Goal: Information Seeking & Learning: Check status

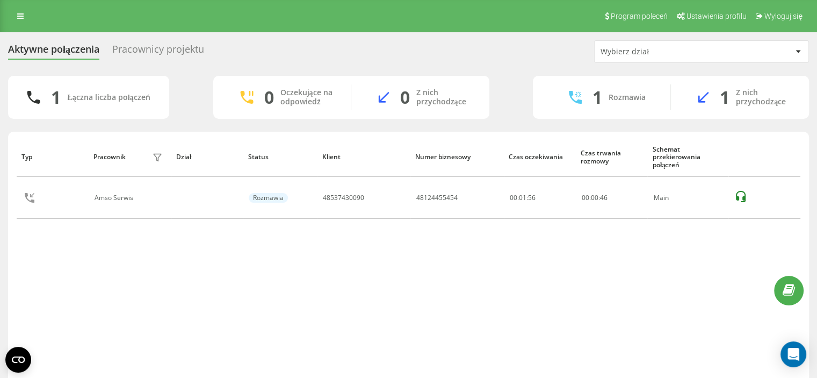
click at [397, 279] on div "Typ Pracownik filtra Dział Status Klient Numer biznesowy Czas oczekiwania Czas …" at bounding box center [409, 259] width 784 height 245
click at [452, 240] on div "Typ Pracownik filtra Dział Status Klient Numer biznesowy Czas oczekiwania Czas …" at bounding box center [409, 259] width 784 height 245
click at [287, 288] on div "Typ Pracownik filtra Dział Status Klient Numer biznesowy Czas oczekiwania Czas …" at bounding box center [409, 259] width 784 height 245
click at [19, 265] on div "Typ Pracownik filtra Dział Status Klient Numer biznesowy Czas oczekiwania Czas …" at bounding box center [409, 259] width 784 height 245
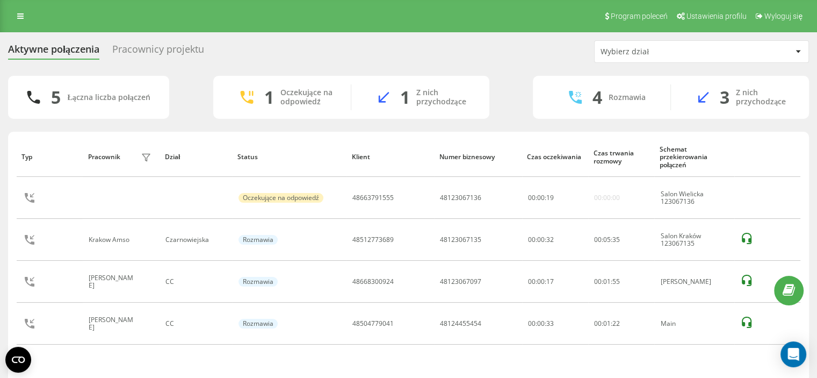
click at [397, 61] on div "Aktywne połączenia Pracownicy projektu Wybierz dział" at bounding box center [408, 51] width 801 height 23
click at [361, 54] on div "Aktywne połączenia Pracownicy projektu Wybierz dział" at bounding box center [408, 51] width 801 height 23
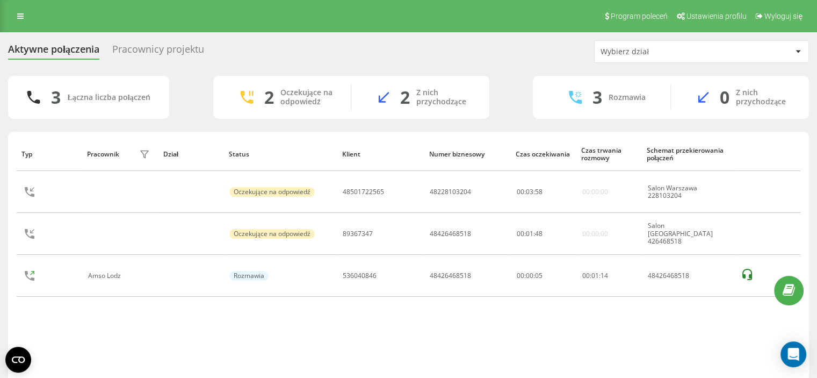
click at [756, 122] on div "3 Łączna liczba połączeń 2 Oczekujące na odpowiedź 2 Z nich przychodzące 3 Rozm…" at bounding box center [408, 243] width 801 height 334
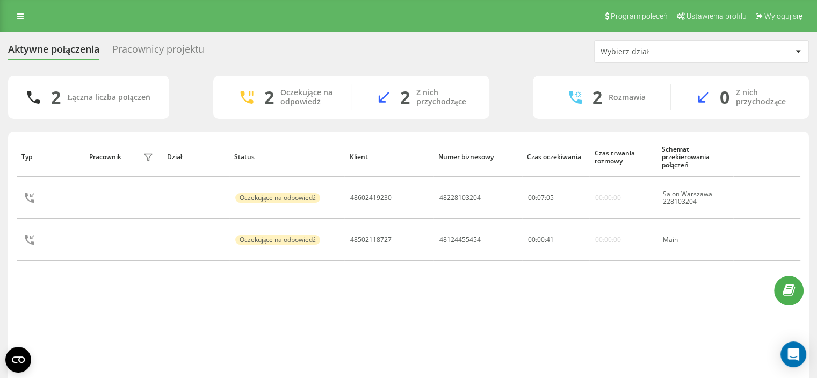
click at [374, 276] on div "Typ Pracownik filtra Dział Status Klient Numer biznesowy Czas oczekiwania Czas …" at bounding box center [409, 259] width 784 height 245
click at [0, 129] on div "Aktywne połączenia Pracownicy projektu Wybierz dział 3 Łączna liczba połączeń 2…" at bounding box center [408, 224] width 817 height 385
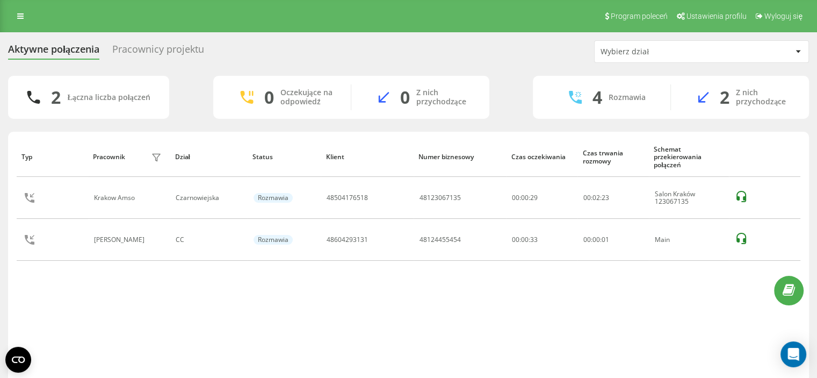
drag, startPoint x: 0, startPoint y: 193, endPoint x: 5, endPoint y: 177, distance: 16.3
click at [0, 193] on div "Aktywne połączenia Pracownicy projektu Wybierz dział 2 Łączna liczba połączeń 0…" at bounding box center [408, 224] width 817 height 385
click at [0, 280] on div "Aktywne połączenia Pracownicy projektu Wybierz dział 2 Łączna liczba połączeń 0…" at bounding box center [408, 224] width 817 height 385
click at [367, 283] on div "Typ Pracownik filtra Dział Status Klient Numer biznesowy Czas oczekiwania Czas …" at bounding box center [409, 259] width 784 height 245
click at [0, 178] on div "Aktywne połączenia Pracownicy projektu Wybierz dział 3 Łączna liczba połączeń 0…" at bounding box center [408, 224] width 817 height 385
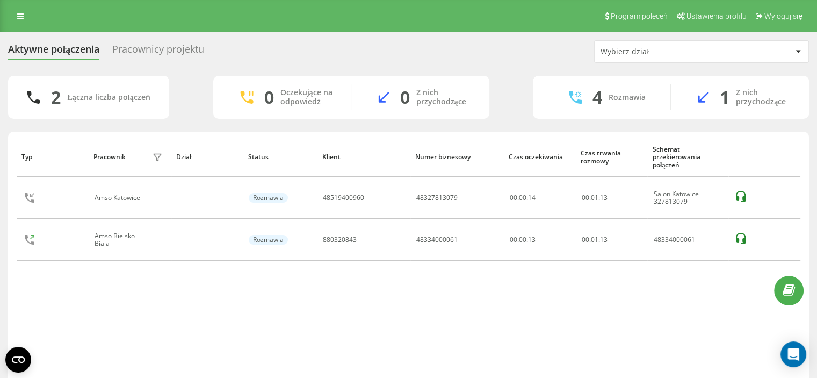
click at [0, 201] on div "Aktywne połączenia Pracownicy projektu Wybierz dział 2 Łączna liczba połączeń 0…" at bounding box center [408, 224] width 817 height 385
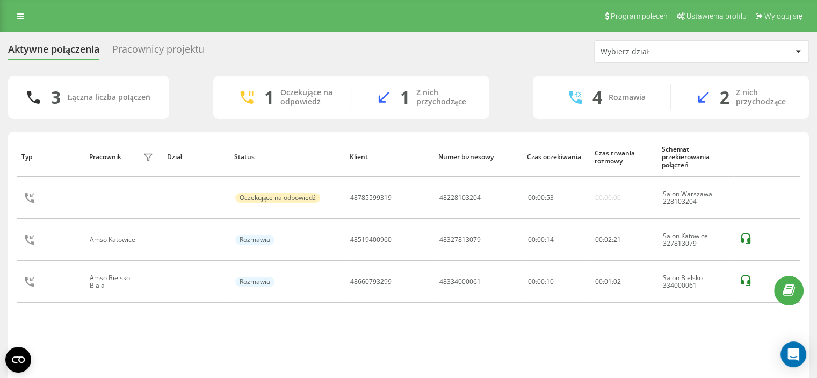
click at [0, 210] on div "Aktywne połączenia Pracownicy projektu Wybierz dział 3 Łączna liczba połączeń 1…" at bounding box center [408, 224] width 817 height 385
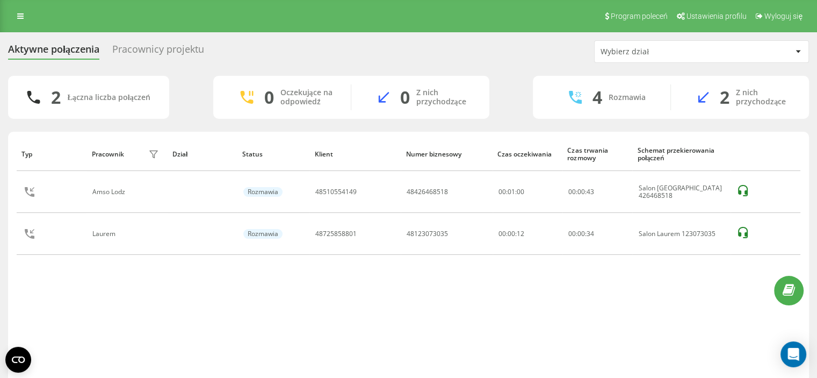
click at [258, 287] on div "Typ Pracownik filtra Dział Status Klient Numer biznesowy Czas oczekiwania Czas …" at bounding box center [409, 259] width 784 height 245
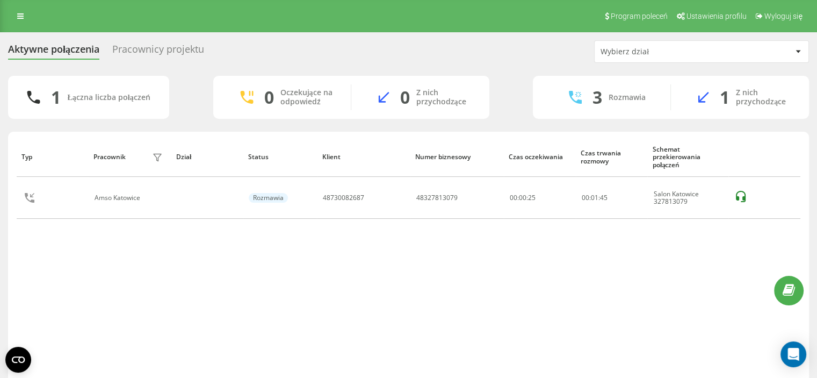
click at [4, 274] on div "Aktywne połączenia Pracownicy projektu Wybierz dział 1 Łączna liczba połączeń 0…" at bounding box center [408, 224] width 817 height 385
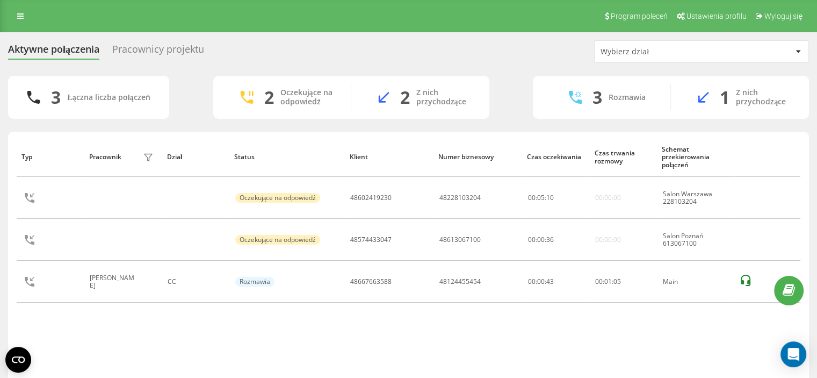
click at [14, 133] on div "Typ Pracownik filtra Dział Status Klient Numer biznesowy Czas oczekiwania Czas …" at bounding box center [408, 271] width 801 height 278
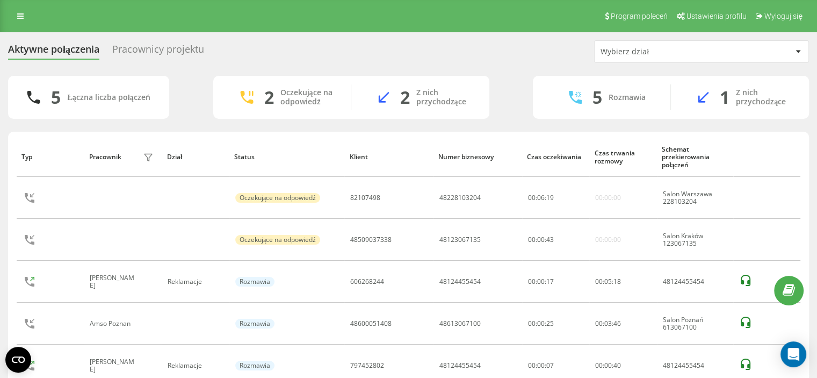
click at [15, 120] on div "5 Łączna liczba połączeń 2 Oczekujące na odpowiedź 2 Z nich przychodzące 5 Rozm…" at bounding box center [408, 247] width 801 height 343
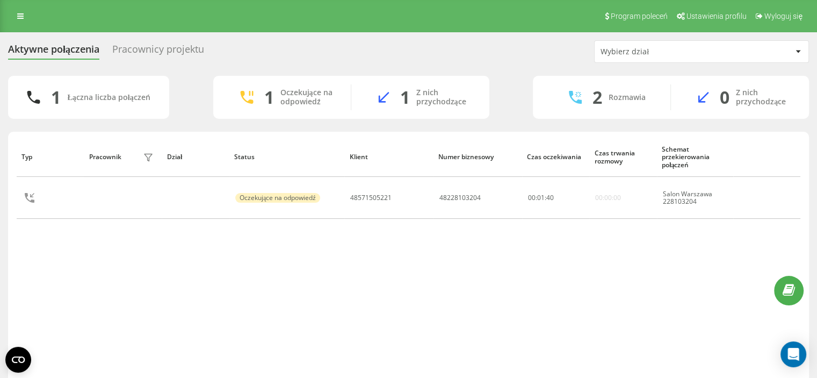
click at [9, 272] on div "Typ Pracownik filtra Dział Status Klient Numer biznesowy Czas oczekiwania Czas …" at bounding box center [408, 271] width 801 height 278
click at [395, 255] on div "Typ Pracownik filtra Dział Status Klient Numer biznesowy Czas oczekiwania Czas …" at bounding box center [409, 259] width 784 height 245
click at [347, 296] on div "Typ Pracownik filtra Dział Status Klient Numer biznesowy Czas oczekiwania Czas …" at bounding box center [409, 259] width 784 height 245
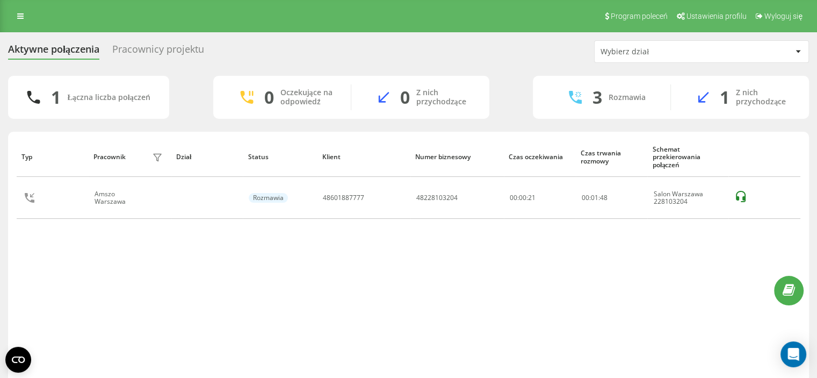
click at [765, 238] on div "Typ Pracownik filtra Dział Status Klient Numer biznesowy Czas oczekiwania Czas …" at bounding box center [409, 259] width 784 height 245
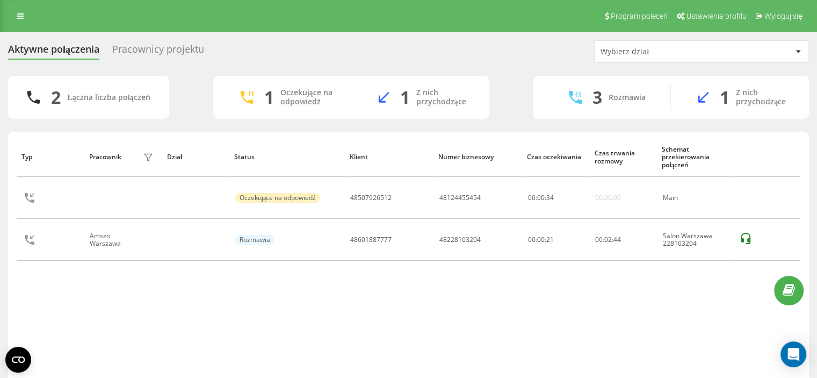
click at [677, 302] on div "Typ Pracownik filtra Dział Status Klient Numer biznesowy Czas oczekiwania Czas …" at bounding box center [409, 259] width 784 height 245
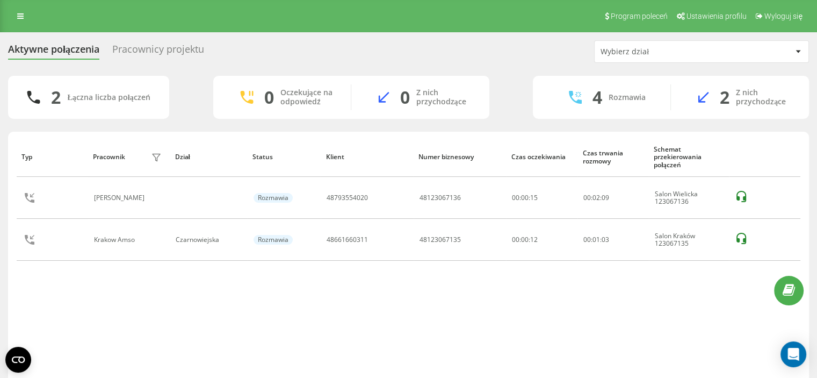
click at [15, 5] on div "Program poleceń Ustawienia profilu Wyloguj się" at bounding box center [408, 16] width 817 height 32
click at [19, 11] on link at bounding box center [20, 16] width 19 height 15
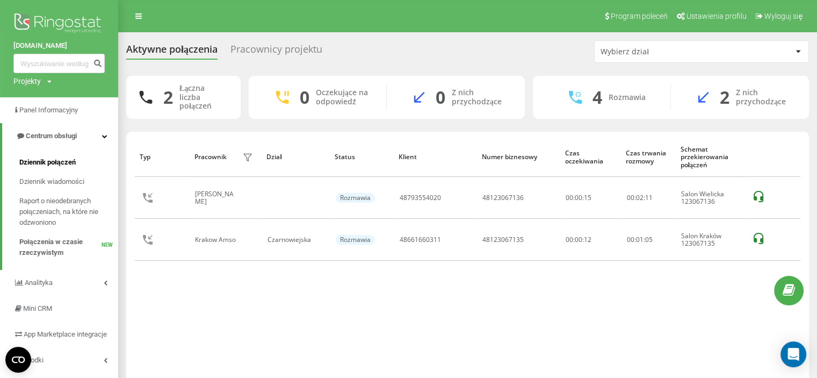
click at [58, 158] on span "Dziennik połączeń" at bounding box center [47, 162] width 56 height 11
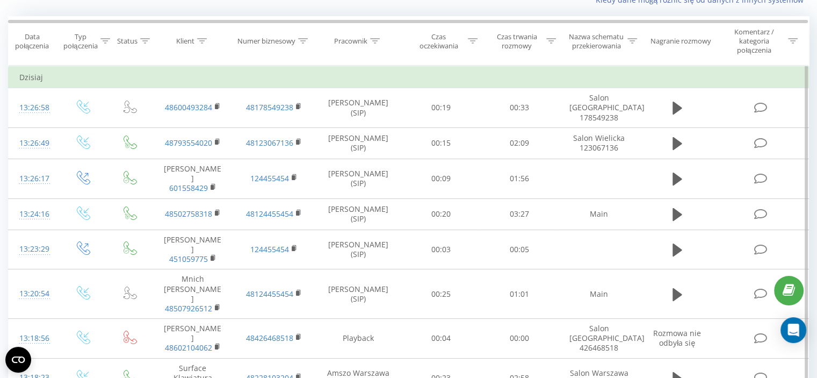
scroll to position [161, 0]
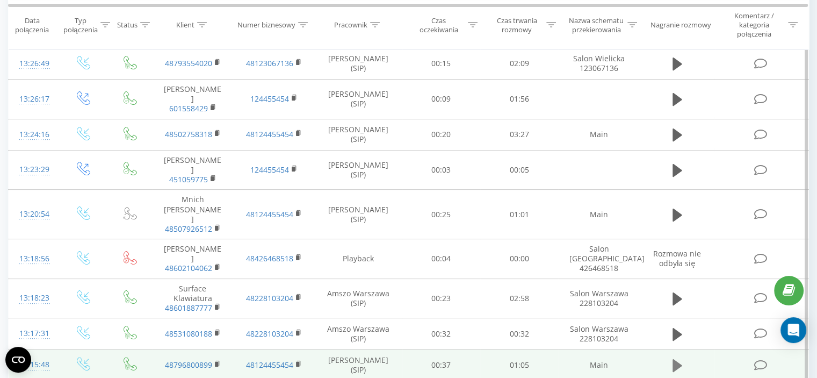
click at [678, 359] on icon at bounding box center [677, 365] width 10 height 13
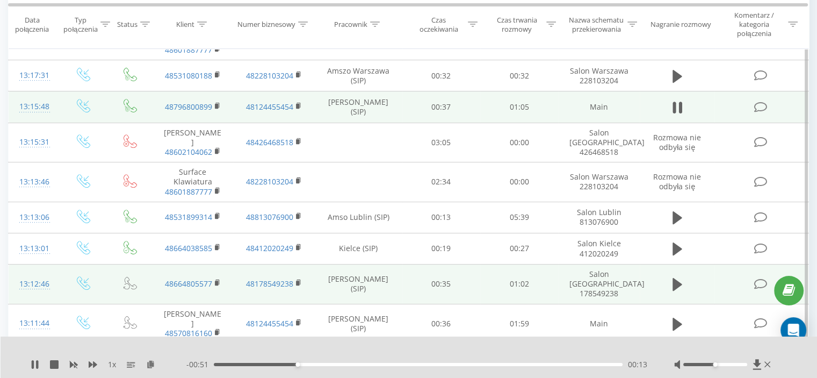
scroll to position [483, 0]
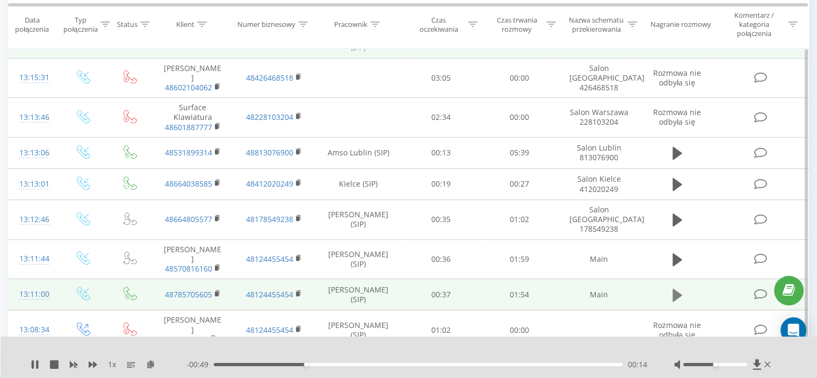
click at [678, 288] on icon at bounding box center [677, 294] width 10 height 13
click at [228, 364] on div "00:03" at bounding box center [418, 364] width 409 height 3
click at [216, 291] on rect at bounding box center [216, 293] width 3 height 5
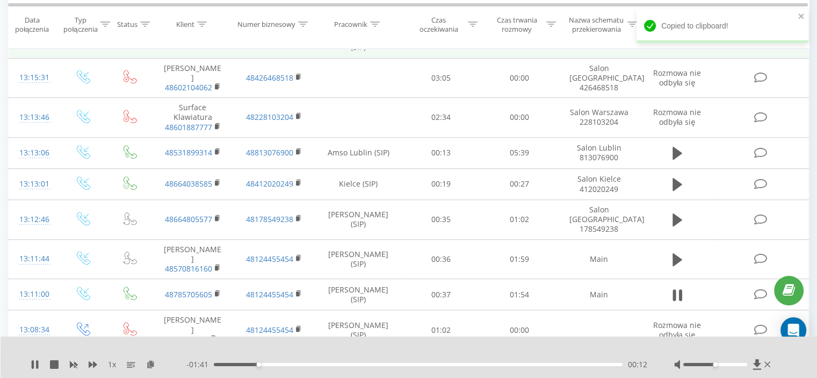
click at [273, 363] on div "00:12" at bounding box center [418, 364] width 409 height 3
click at [291, 365] on div "00:21" at bounding box center [418, 364] width 409 height 3
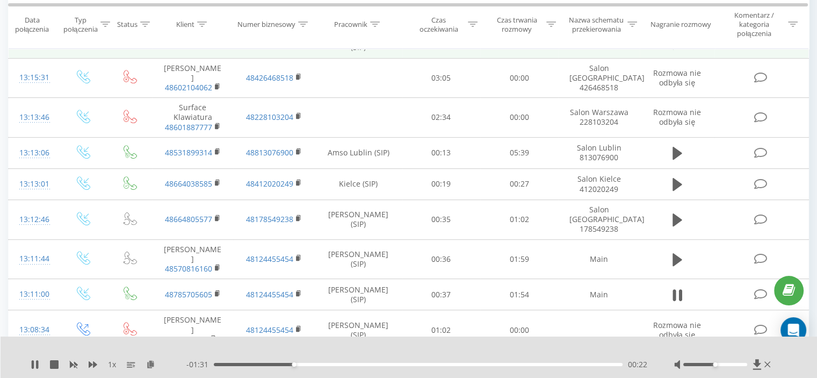
click at [307, 366] on div "- 01:31 00:22 00:22" at bounding box center [416, 364] width 461 height 11
click at [316, 365] on div "00:28" at bounding box center [418, 364] width 409 height 3
click at [333, 365] on div "00:28" at bounding box center [418, 364] width 409 height 3
drag, startPoint x: 33, startPoint y: 363, endPoint x: 139, endPoint y: 337, distance: 108.4
click at [33, 363] on icon at bounding box center [33, 364] width 2 height 9
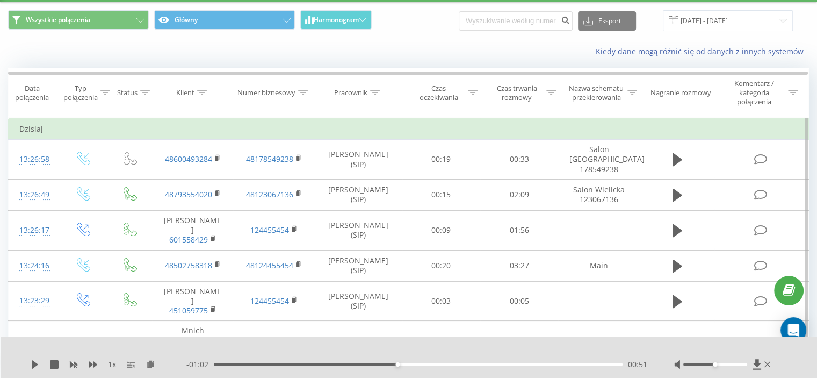
scroll to position [0, 0]
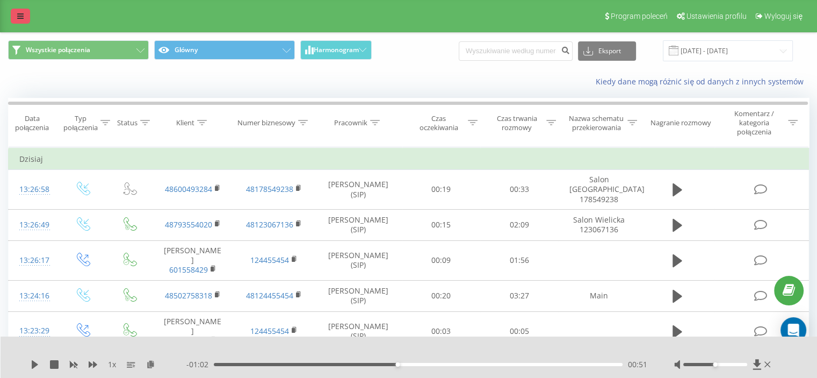
click at [22, 13] on icon at bounding box center [20, 16] width 6 height 8
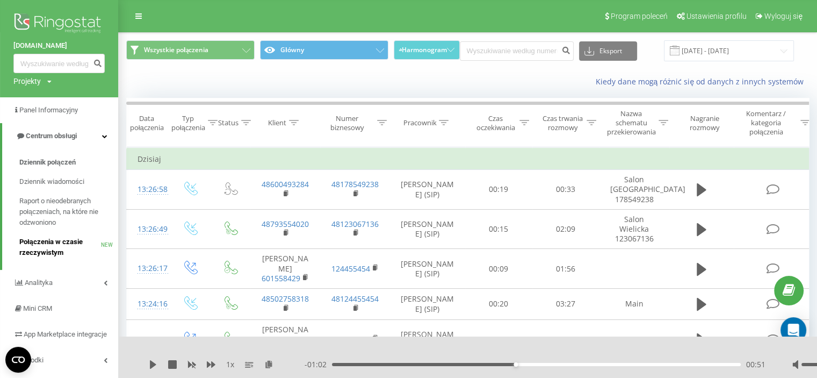
click at [54, 253] on span "Połączenia w czasie rzeczywistym" at bounding box center [60, 246] width 82 height 21
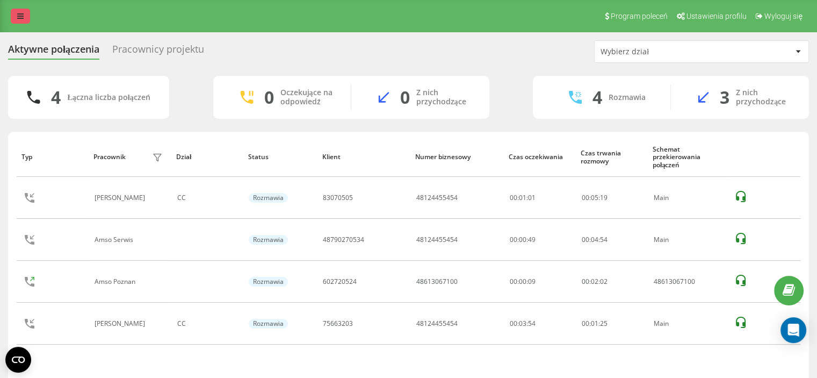
click at [20, 19] on icon at bounding box center [20, 16] width 6 height 8
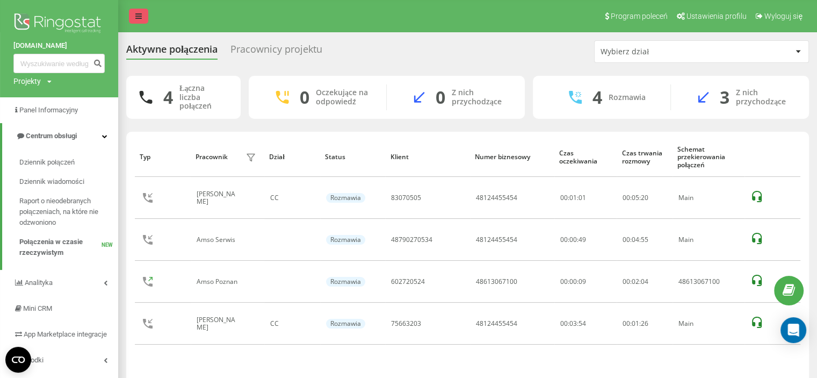
click at [137, 14] on icon at bounding box center [138, 16] width 6 height 8
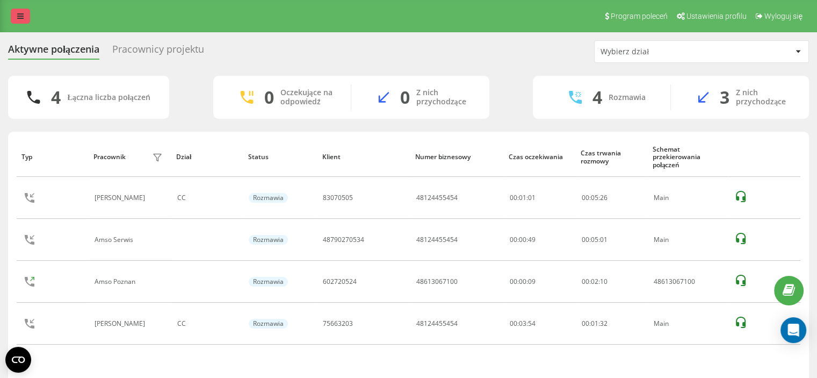
click at [18, 15] on icon at bounding box center [20, 16] width 6 height 8
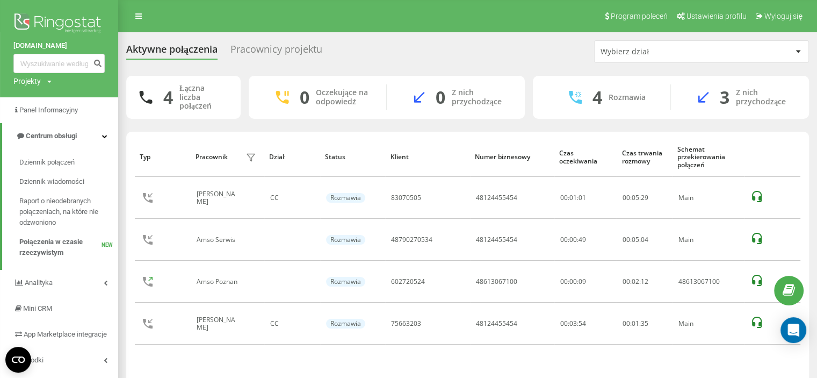
click at [387, 62] on div "Aktywne połączenia Pracownicy projektu Wybierz dział 4 Łączna liczba połączeń 0…" at bounding box center [467, 224] width 683 height 369
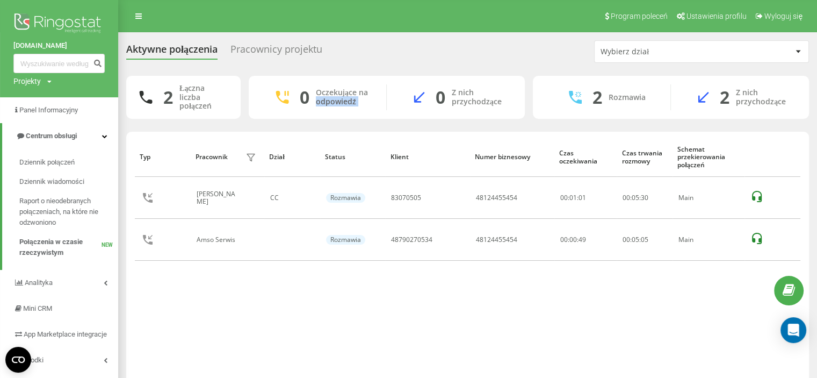
drag, startPoint x: 394, startPoint y: 64, endPoint x: 370, endPoint y: 72, distance: 25.0
click at [370, 72] on div "Aktywne połączenia Pracownicy projektu Wybierz dział 2 Łączna liczba połączeń 0…" at bounding box center [467, 224] width 683 height 369
click at [288, 328] on div "Typ Pracownik filtra Dział Status Klient Numer biznesowy Czas oczekiwania Czas …" at bounding box center [467, 259] width 665 height 245
click at [269, 313] on div "Typ Pracownik filtra Dział Status Klient Numer biznesowy Czas oczekiwania Czas …" at bounding box center [467, 259] width 665 height 245
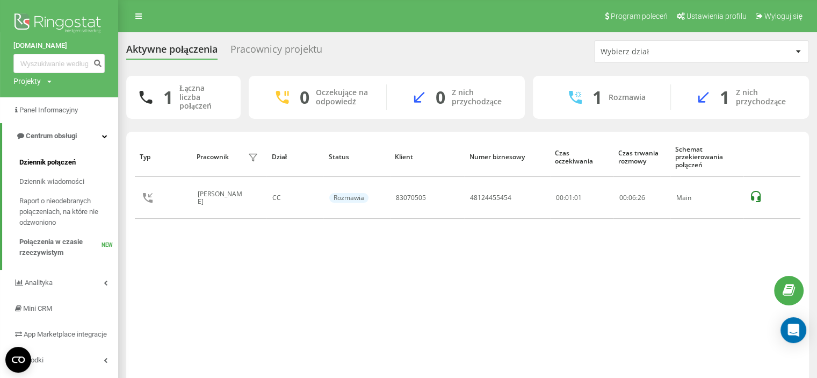
click at [57, 162] on span "Dziennik połączeń" at bounding box center [47, 162] width 56 height 11
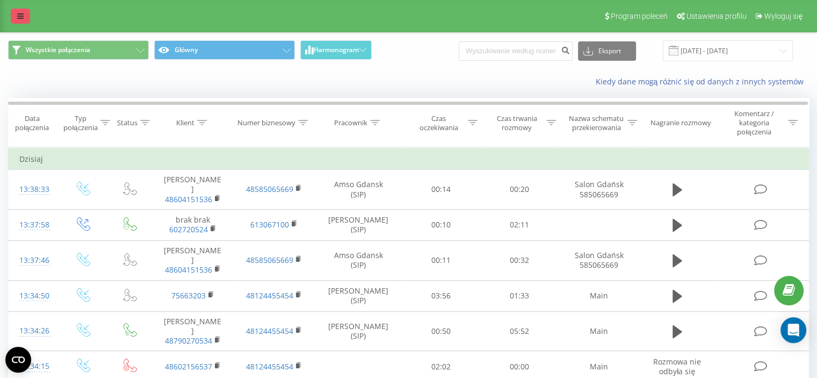
click at [21, 17] on icon at bounding box center [20, 16] width 6 height 8
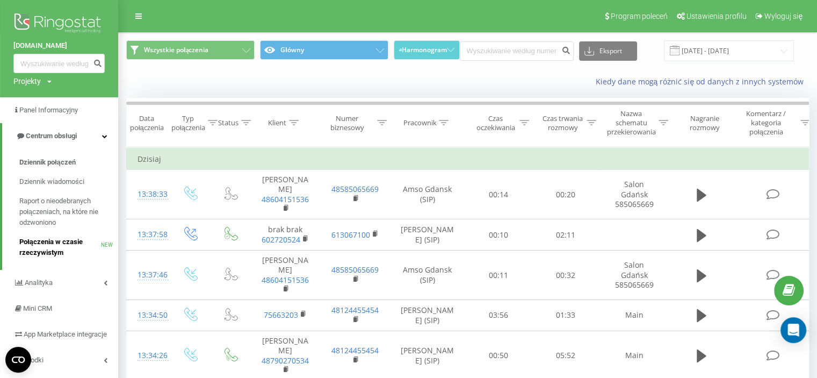
click at [63, 242] on span "Połączenia w czasie rzeczywistym" at bounding box center [60, 246] width 82 height 21
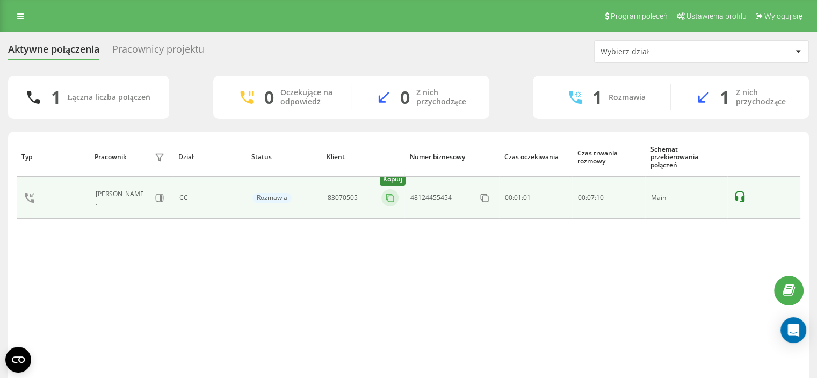
click at [390, 200] on icon at bounding box center [390, 197] width 11 height 11
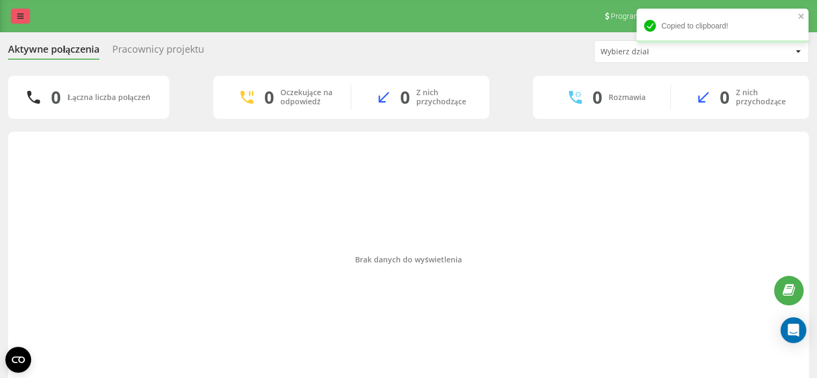
click at [25, 14] on link at bounding box center [20, 16] width 19 height 15
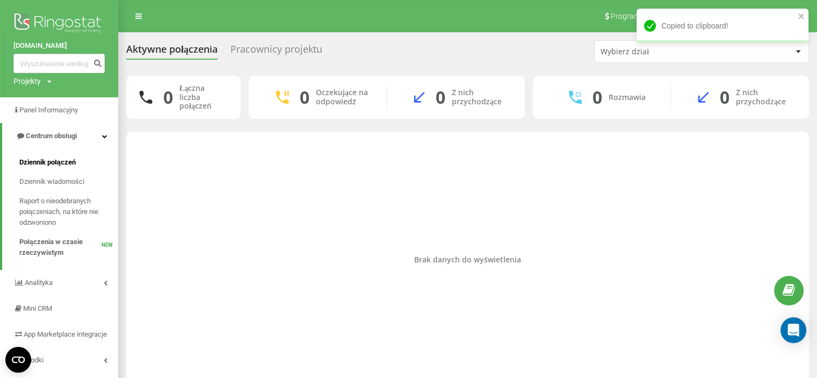
click at [48, 161] on span "Dziennik połączeń" at bounding box center [47, 162] width 56 height 11
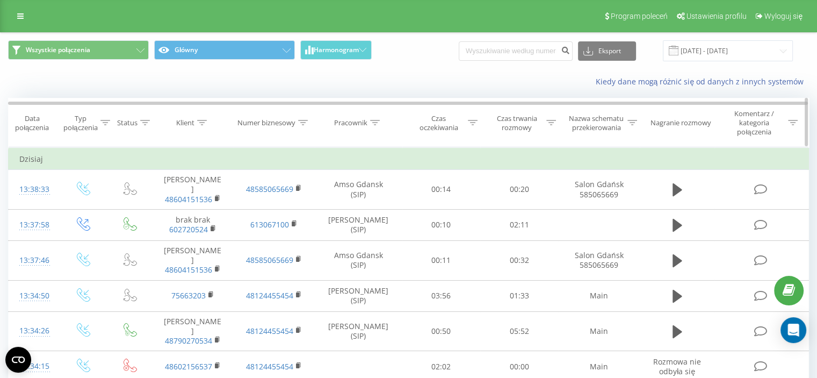
scroll to position [161, 0]
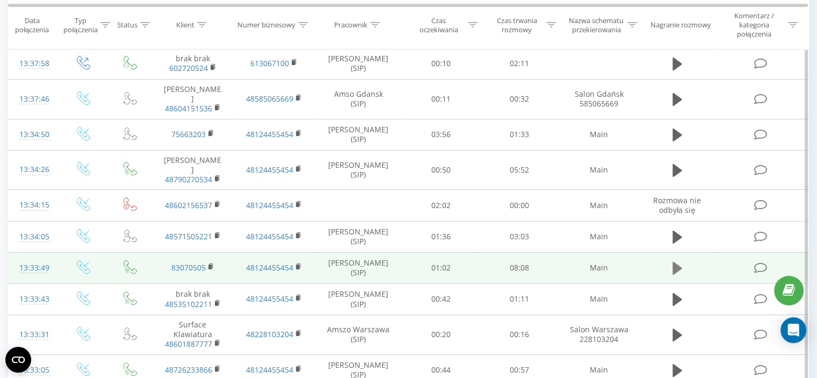
click at [674, 262] on icon at bounding box center [677, 268] width 10 height 13
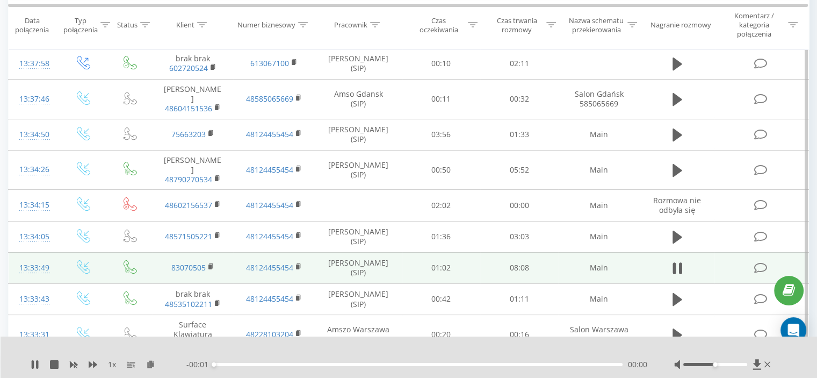
click at [219, 365] on div "00:00" at bounding box center [418, 364] width 409 height 3
click at [234, 363] on div "00:24" at bounding box center [418, 364] width 409 height 3
click at [253, 365] on div "00:47" at bounding box center [418, 364] width 409 height 3
click at [270, 361] on div "- 07:21 00:47 00:47" at bounding box center [416, 364] width 461 height 11
click at [271, 363] on div "01:08" at bounding box center [418, 364] width 409 height 3
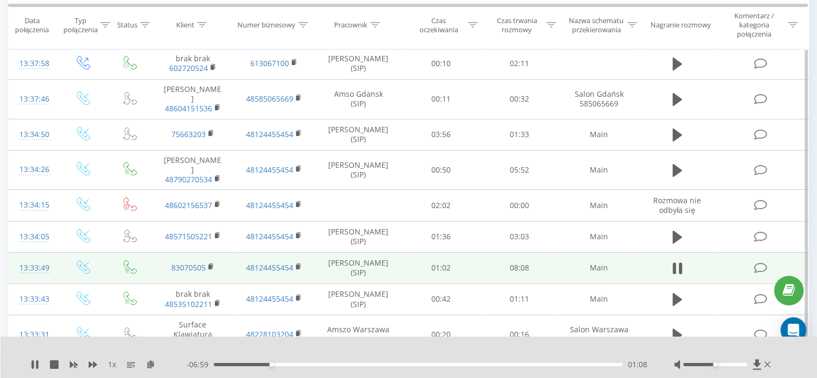
click at [280, 363] on div "01:08" at bounding box center [418, 364] width 409 height 3
click at [274, 363] on div "01:12" at bounding box center [418, 364] width 409 height 3
click at [268, 363] on div "01:13" at bounding box center [418, 364] width 409 height 3
click at [263, 365] on div "00:59" at bounding box center [418, 364] width 409 height 3
click at [256, 365] on div "00:50" at bounding box center [418, 364] width 409 height 3
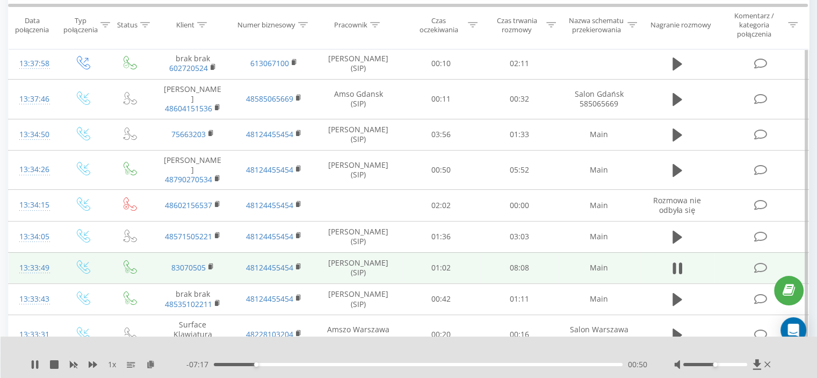
click at [308, 367] on div "- 07:17 00:50 00:50" at bounding box center [416, 364] width 461 height 11
click at [311, 366] on div "- 07:17 00:51 00:51" at bounding box center [416, 364] width 461 height 11
click at [314, 361] on div "- 07:17 00:51 00:51" at bounding box center [416, 364] width 461 height 11
click at [315, 365] on div "02:01" at bounding box center [418, 364] width 409 height 3
click at [320, 364] on div "02:07" at bounding box center [418, 364] width 409 height 3
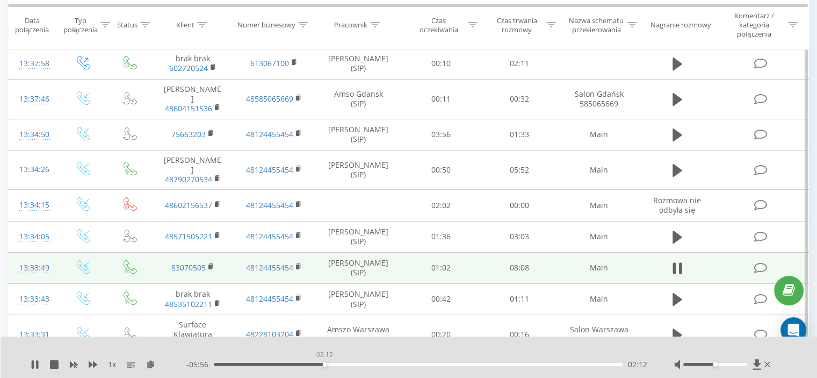
click at [324, 364] on div "02:12" at bounding box center [418, 364] width 409 height 3
click at [331, 364] on div "02:13" at bounding box center [418, 364] width 409 height 3
click at [343, 363] on div "02:21" at bounding box center [418, 364] width 409 height 3
click at [357, 363] on div "02:35" at bounding box center [418, 364] width 409 height 3
click at [367, 364] on div "02:52" at bounding box center [418, 364] width 409 height 3
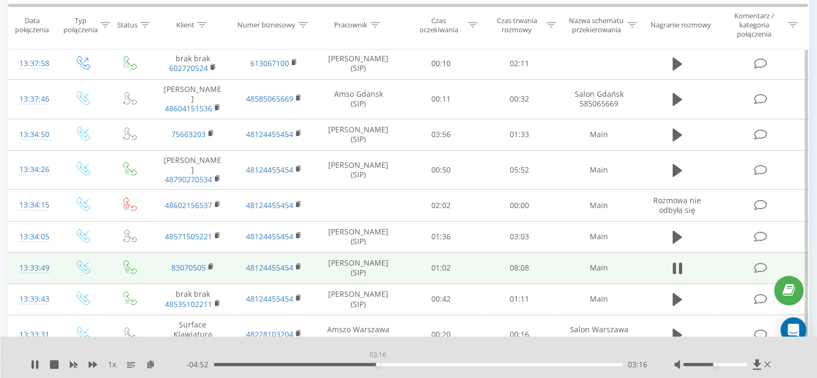
click at [378, 364] on div "03:16" at bounding box center [418, 364] width 409 height 3
click at [385, 364] on div "03:17" at bounding box center [418, 364] width 409 height 3
click at [393, 364] on div "03:34" at bounding box center [418, 364] width 409 height 3
click at [401, 364] on div "03:35" at bounding box center [418, 364] width 409 height 3
click at [409, 364] on div "03:53" at bounding box center [418, 364] width 409 height 3
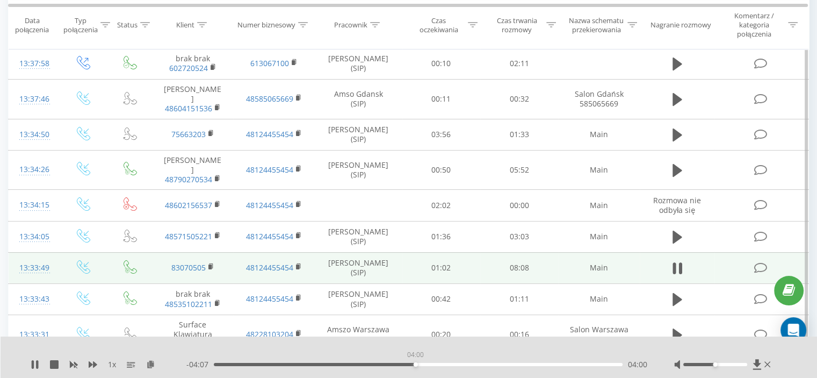
click at [415, 364] on div "04:00" at bounding box center [418, 364] width 409 height 3
click at [419, 364] on div "04:01" at bounding box center [418, 364] width 409 height 3
click at [426, 363] on div "04:13" at bounding box center [418, 364] width 409 height 3
click at [432, 363] on div "04:14" at bounding box center [418, 364] width 409 height 3
click at [444, 363] on div "04:21" at bounding box center [418, 364] width 409 height 3
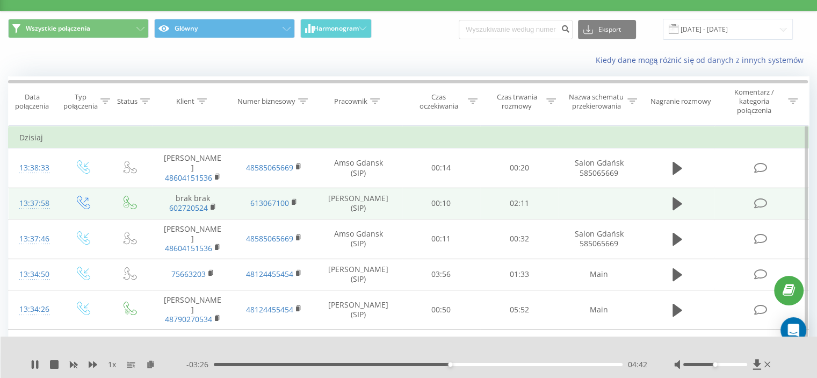
scroll to position [0, 0]
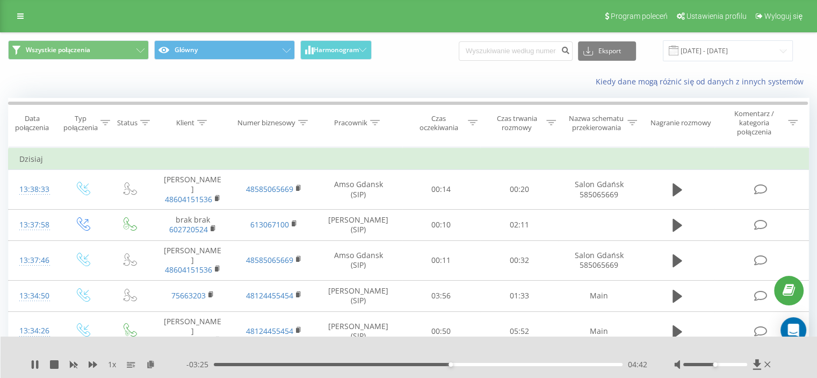
click at [19, 8] on div "Program poleceń Ustawienia profilu Wyloguj się" at bounding box center [408, 16] width 817 height 32
click at [24, 16] on link at bounding box center [20, 16] width 19 height 15
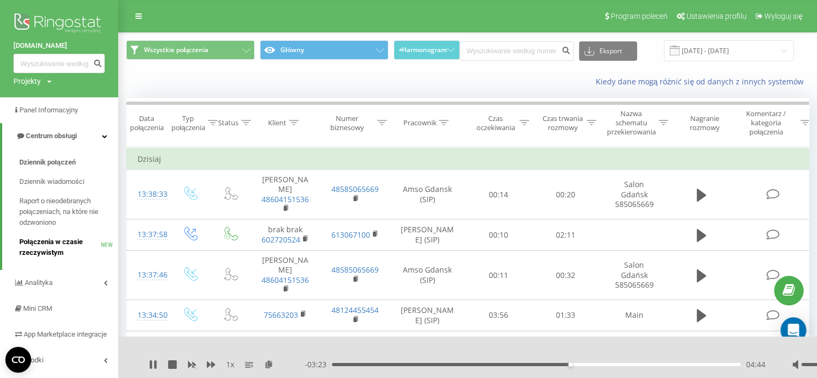
click at [60, 244] on span "Połączenia w czasie rzeczywistym" at bounding box center [60, 246] width 82 height 21
click at [150, 361] on icon at bounding box center [151, 364] width 2 height 9
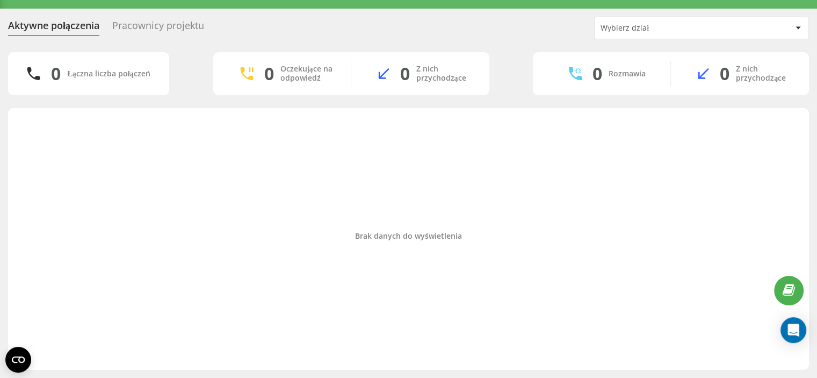
scroll to position [23, 0]
click at [0, 143] on div "Aktywne połączenia Pracownicy projektu Wybierz dział 0 Łączna liczba połączeń 0…" at bounding box center [408, 193] width 817 height 369
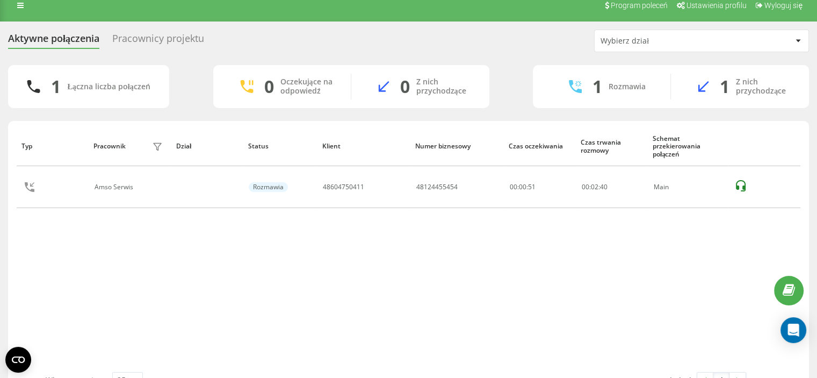
scroll to position [0, 0]
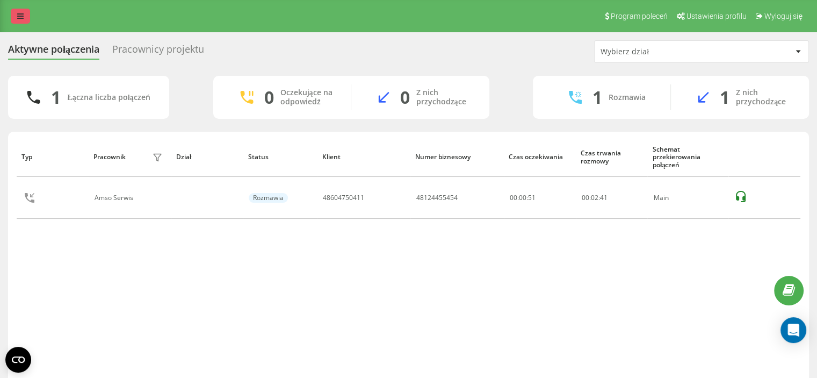
click at [22, 19] on icon at bounding box center [20, 16] width 6 height 8
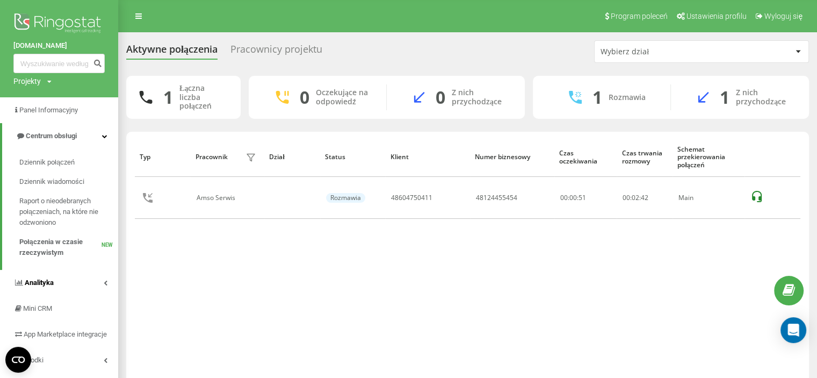
click at [68, 270] on link "Analityka" at bounding box center [59, 283] width 118 height 26
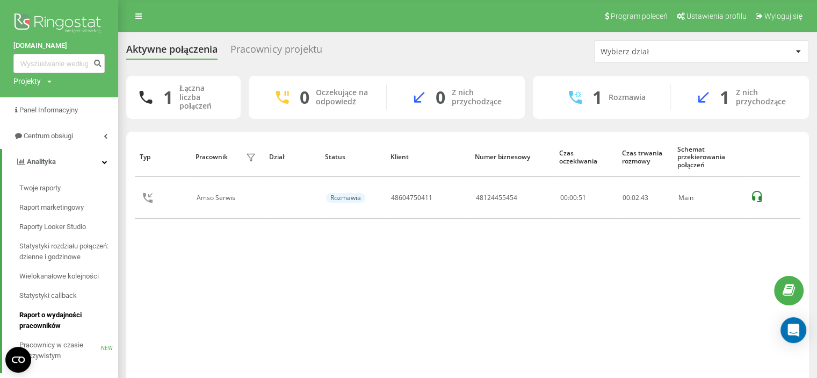
drag, startPoint x: 65, startPoint y: 321, endPoint x: 72, endPoint y: 317, distance: 7.7
click at [65, 321] on span "Raport o wydajności pracowników" at bounding box center [65, 319] width 93 height 21
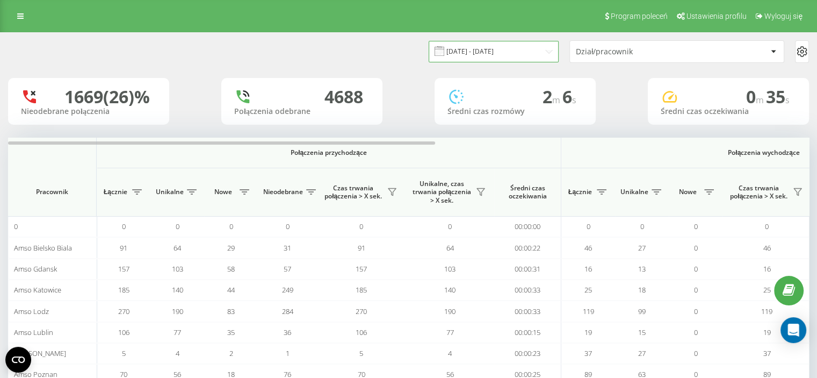
click at [482, 55] on input "[DATE] - [DATE]" at bounding box center [494, 51] width 130 height 21
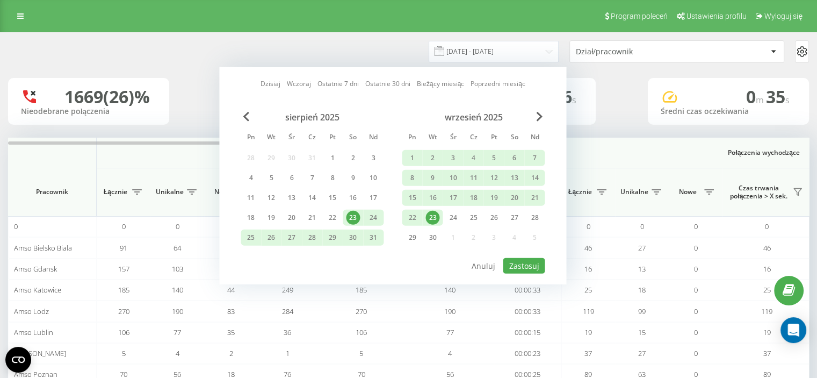
click at [432, 215] on div "23" at bounding box center [432, 218] width 14 height 14
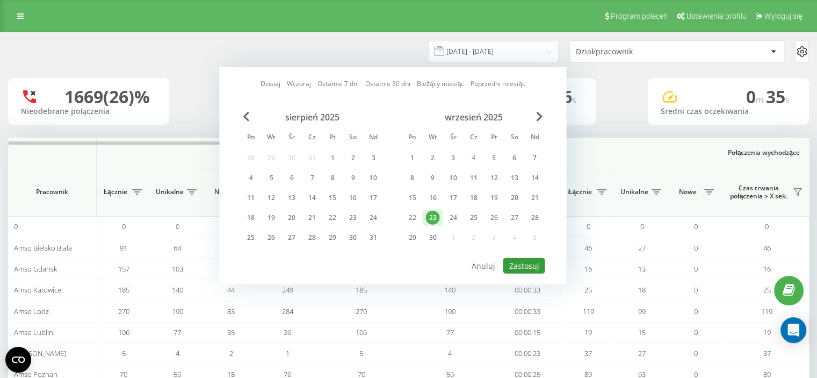
drag, startPoint x: 524, startPoint y: 259, endPoint x: 531, endPoint y: 242, distance: 18.9
click at [523, 259] on button "Zastosuj" at bounding box center [524, 266] width 42 height 16
type input "[DATE] - [DATE]"
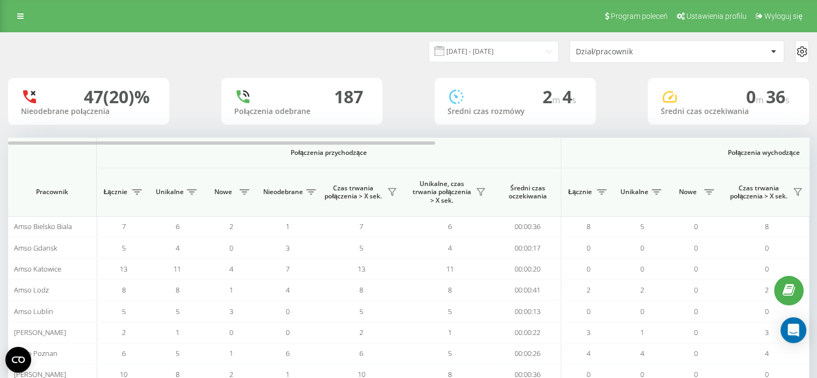
click at [596, 54] on div "Dział/pracownik" at bounding box center [640, 51] width 128 height 9
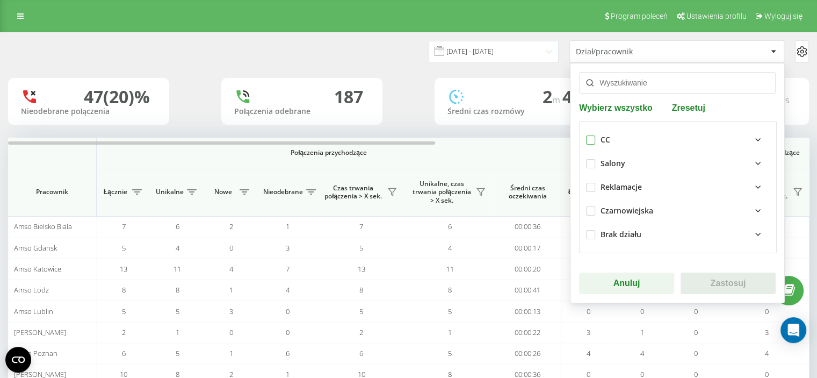
click at [586, 135] on label at bounding box center [590, 135] width 9 height 0
checkbox input "true"
click at [699, 277] on button "Zastosuj" at bounding box center [727, 282] width 95 height 21
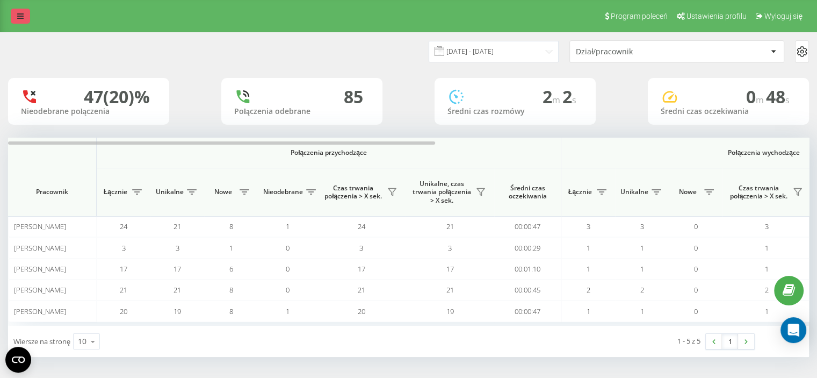
click at [20, 19] on icon at bounding box center [20, 16] width 6 height 8
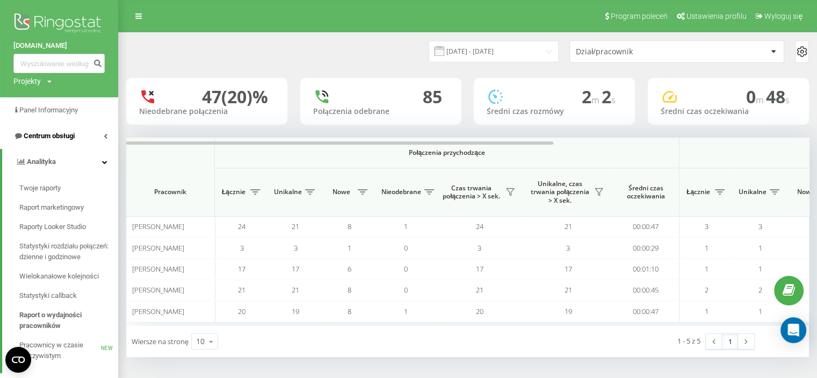
click at [90, 139] on link "Centrum obsługi" at bounding box center [59, 136] width 118 height 26
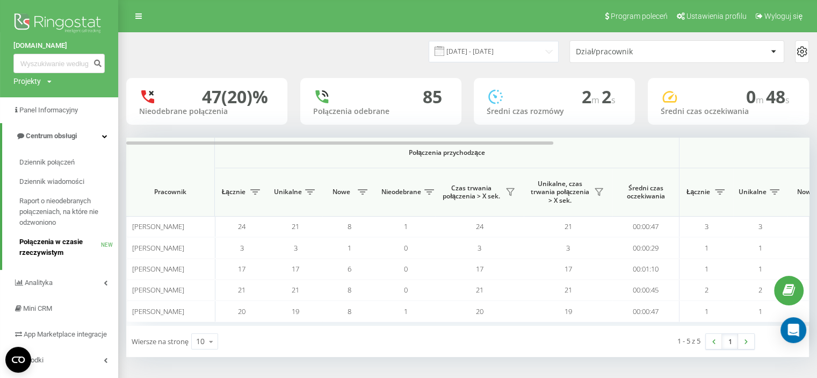
click at [77, 244] on span "Połączenia w czasie rzeczywistym" at bounding box center [60, 246] width 82 height 21
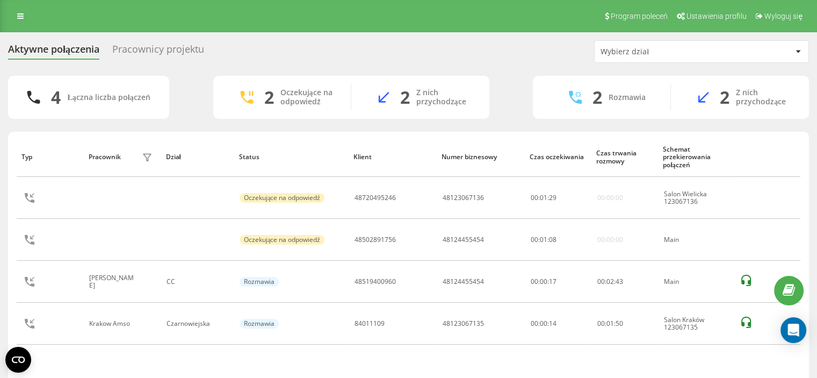
click at [323, 66] on div "Aktywne połączenia Pracownicy projektu Wybierz dział 4 Łączna liczba połączeń 2…" at bounding box center [408, 224] width 801 height 369
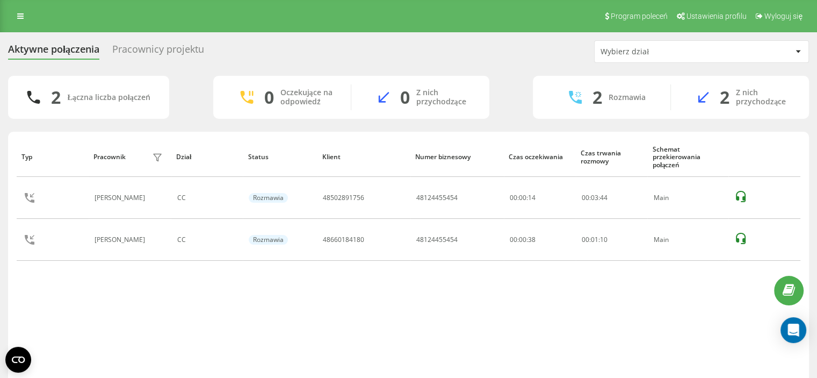
click at [26, 127] on div "2 Łączna liczba połączeń 0 Oczekujące na odpowiedź 0 Z nich przychodzące 2 Rozm…" at bounding box center [408, 243] width 801 height 334
click at [0, 189] on div "Aktywne połączenia Pracownicy projektu Wybierz dział 2 Łączna liczba połączeń 0…" at bounding box center [408, 224] width 817 height 385
click at [0, 143] on div "Aktywne połączenia Pracownicy projektu Wybierz dział 2 Łączna liczba połączeń 0…" at bounding box center [408, 224] width 817 height 385
click at [0, 146] on div "Aktywne połączenia Pracownicy projektu Wybierz dział 2 Łączna liczba połączeń 0…" at bounding box center [408, 224] width 817 height 385
click at [0, 170] on div "Aktywne połączenia Pracownicy projektu Wybierz dział 2 Łączna liczba połączeń 0…" at bounding box center [408, 224] width 817 height 385
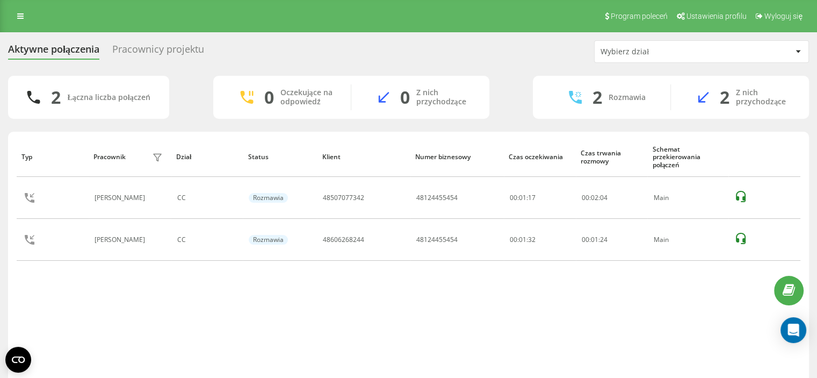
click at [0, 239] on div "Aktywne połączenia Pracownicy projektu Wybierz dział 2 Łączna liczba połączeń 0…" at bounding box center [408, 224] width 817 height 385
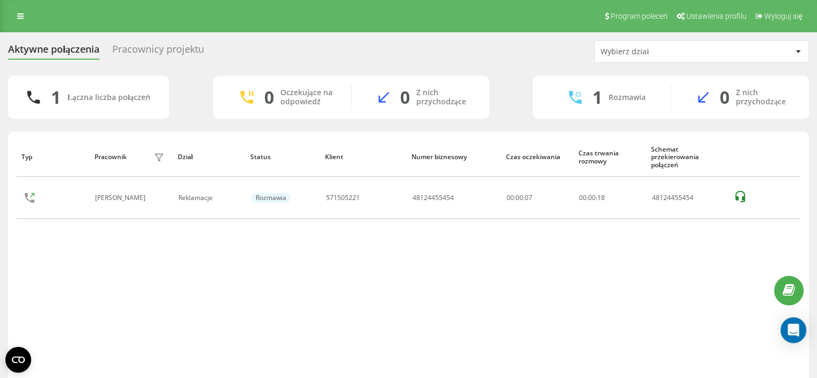
drag, startPoint x: 559, startPoint y: 240, endPoint x: 617, endPoint y: 128, distance: 126.1
click at [559, 240] on div "Typ Pracownik filtra Dział Status Klient Numer biznesowy Czas oczekiwania Czas …" at bounding box center [409, 259] width 784 height 245
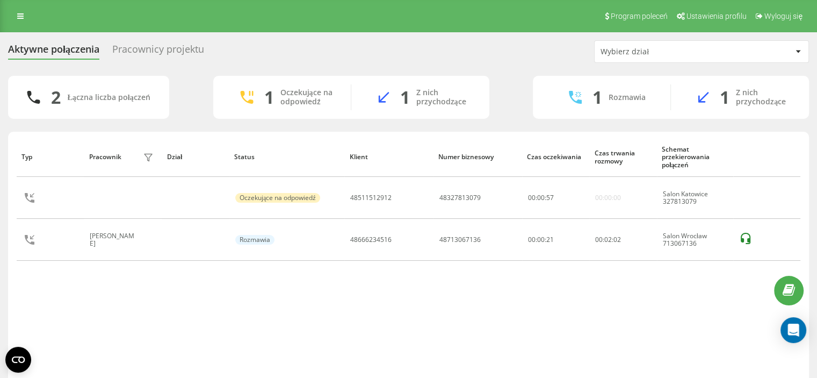
click at [416, 319] on div "Typ Pracownik filtra Dział Status Klient Numer biznesowy Czas oczekiwania Czas …" at bounding box center [409, 259] width 784 height 245
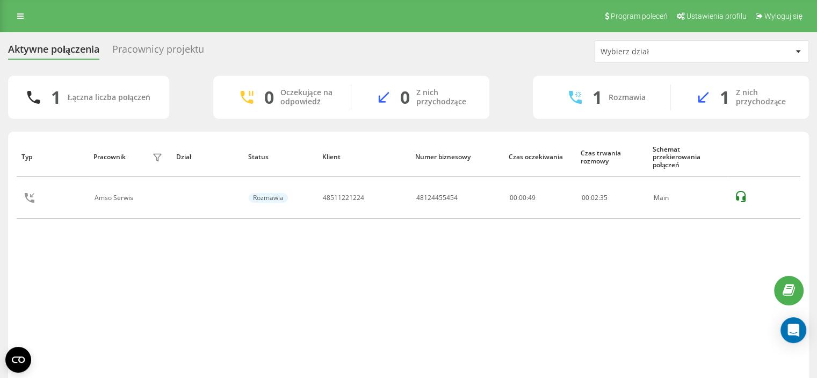
click at [0, 276] on div "Aktywne połączenia Pracownicy projektu Wybierz dział 1 Łączna liczba połączeń 0…" at bounding box center [408, 224] width 817 height 385
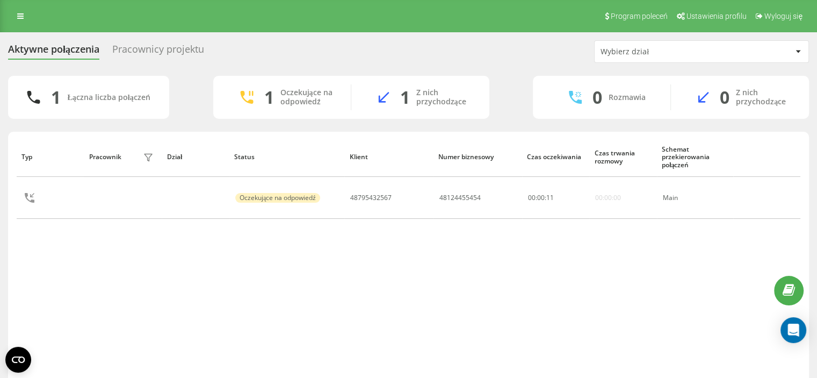
click at [666, 255] on div "Typ Pracownik filtra Dział Status Klient Numer biznesowy Czas oczekiwania Czas …" at bounding box center [409, 259] width 784 height 245
drag, startPoint x: 0, startPoint y: 258, endPoint x: 32, endPoint y: 257, distance: 31.7
click at [0, 258] on div "Aktywne połączenia Pracownicy projektu Wybierz dział 1 Łączna liczba połączeń 1…" at bounding box center [408, 224] width 817 height 385
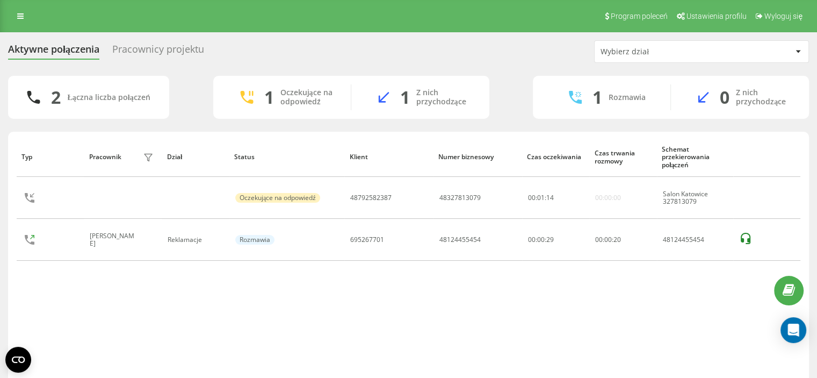
click at [4, 12] on div "Program poleceń Ustawienia profilu Wyloguj się" at bounding box center [408, 16] width 817 height 32
click at [14, 17] on link at bounding box center [20, 16] width 19 height 15
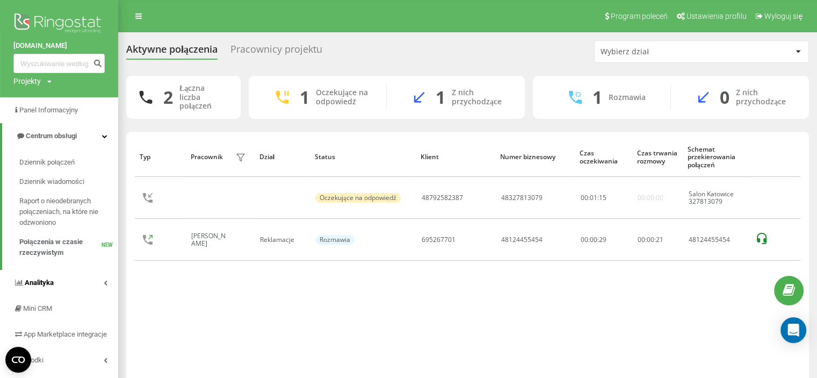
click at [102, 278] on link "Analityka" at bounding box center [59, 283] width 118 height 26
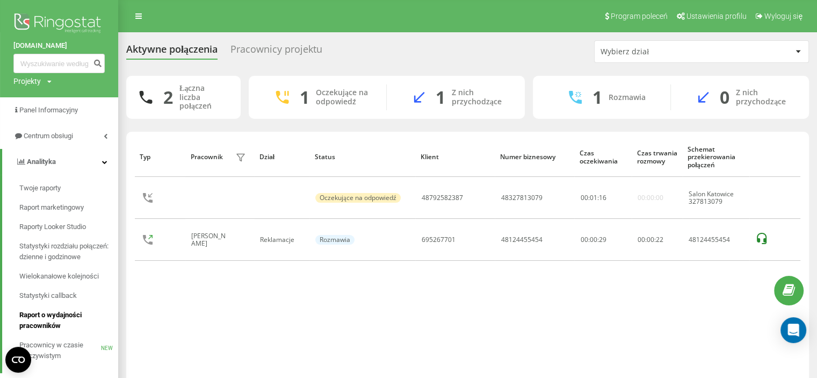
click at [63, 309] on span "Raport o wydajności pracowników" at bounding box center [65, 319] width 93 height 21
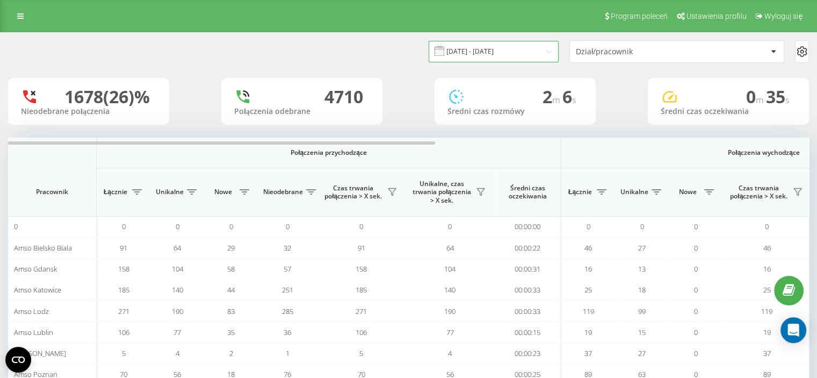
click at [509, 48] on input "[DATE] - [DATE]" at bounding box center [494, 51] width 130 height 21
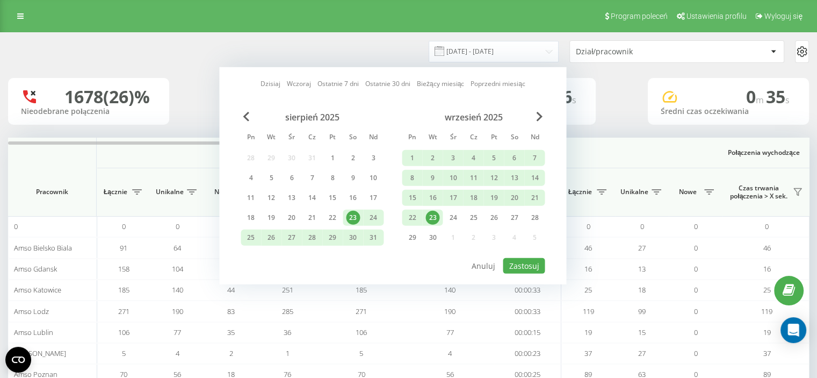
click at [434, 215] on div "23" at bounding box center [432, 218] width 14 height 14
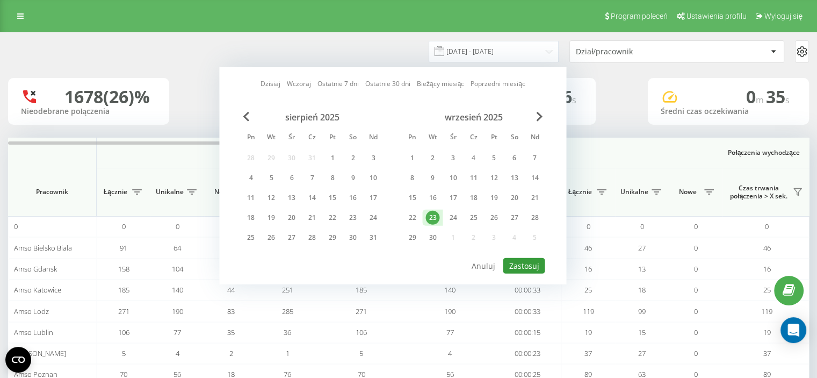
click at [533, 264] on button "Zastosuj" at bounding box center [524, 266] width 42 height 16
type input "[DATE] - [DATE]"
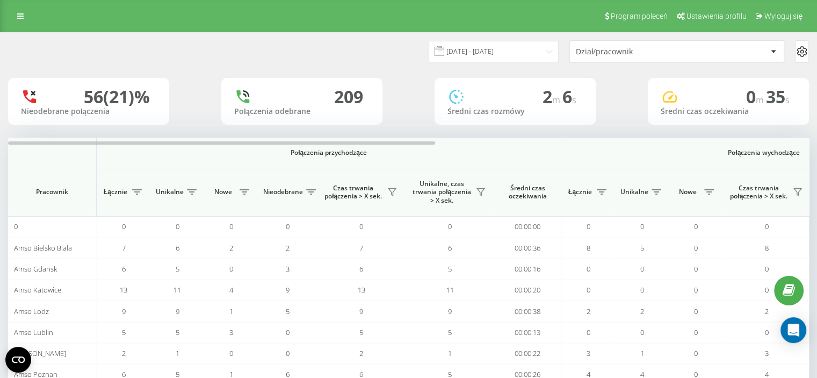
click at [601, 56] on div "Dział/pracownik" at bounding box center [677, 51] width 214 height 21
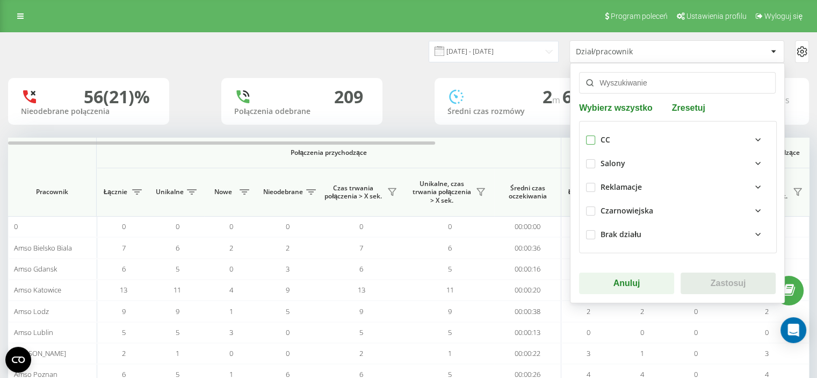
click at [589, 135] on label at bounding box center [590, 135] width 9 height 0
checkbox input "true"
click at [709, 277] on button "Zastosuj" at bounding box center [727, 282] width 95 height 21
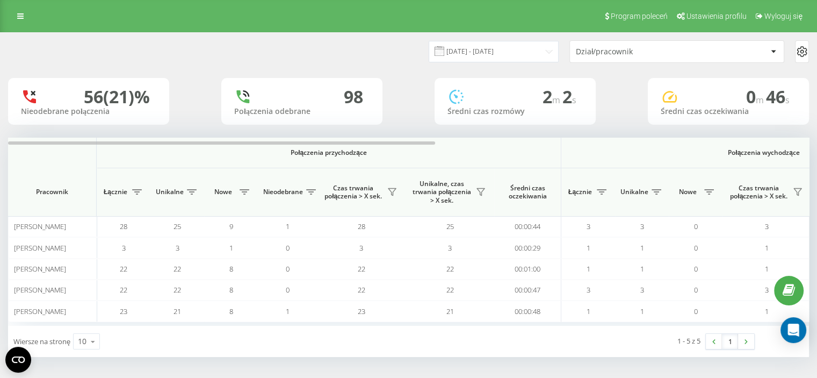
click at [32, 18] on div "Program poleceń Ustawienia profilu Wyloguj się" at bounding box center [408, 16] width 817 height 32
click at [23, 16] on icon at bounding box center [20, 16] width 6 height 8
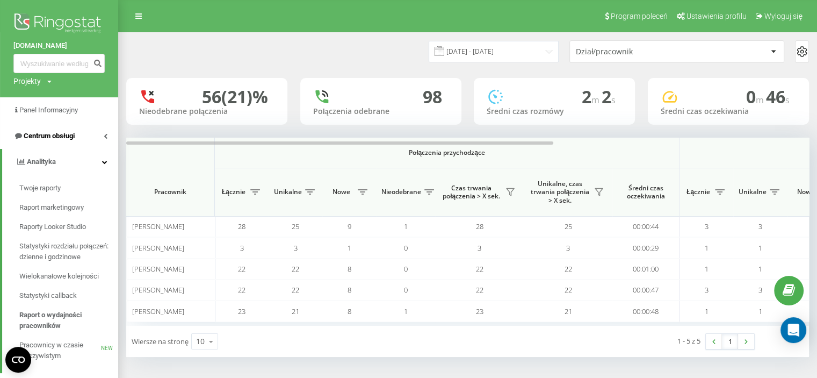
click at [86, 135] on link "Centrum obsługi" at bounding box center [59, 136] width 118 height 26
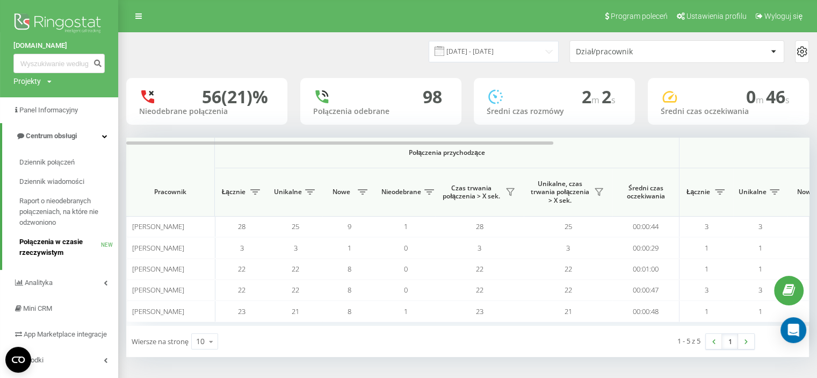
click at [73, 248] on span "Połączenia w czasie rzeczywistym" at bounding box center [60, 246] width 82 height 21
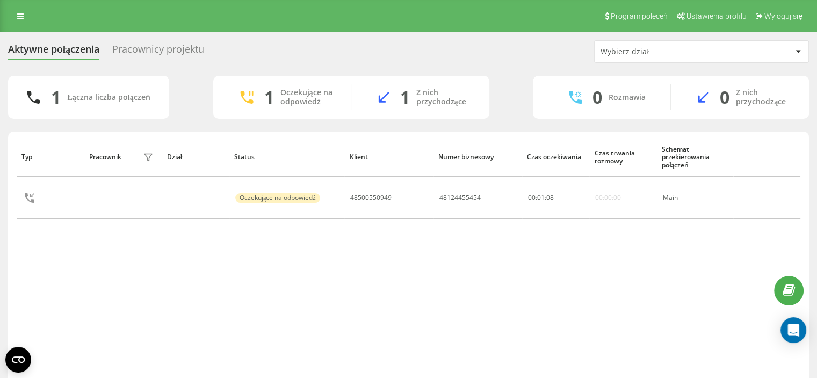
click at [483, 275] on div "Typ Pracownik filtra Dział Status Klient Numer biznesowy Czas oczekiwania Czas …" at bounding box center [409, 259] width 784 height 245
click at [0, 229] on div "Aktywne połączenia Pracownicy projektu Wybierz dział 1 Łączna liczba połączeń 1…" at bounding box center [408, 224] width 817 height 385
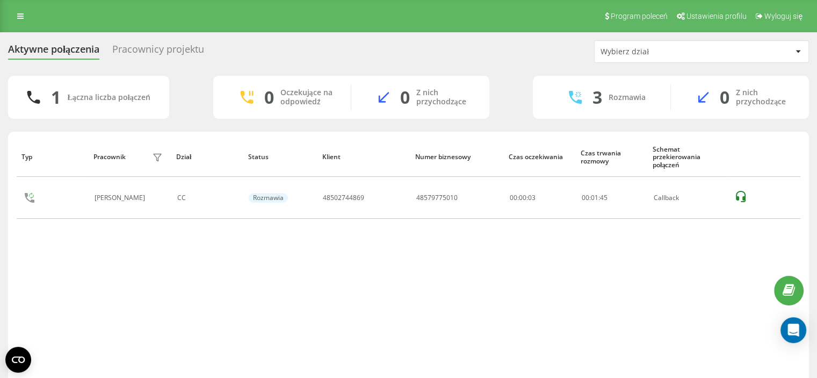
click at [392, 294] on div "Typ Pracownik filtra Dział Status Klient Numer biznesowy Czas oczekiwania Czas …" at bounding box center [409, 259] width 784 height 245
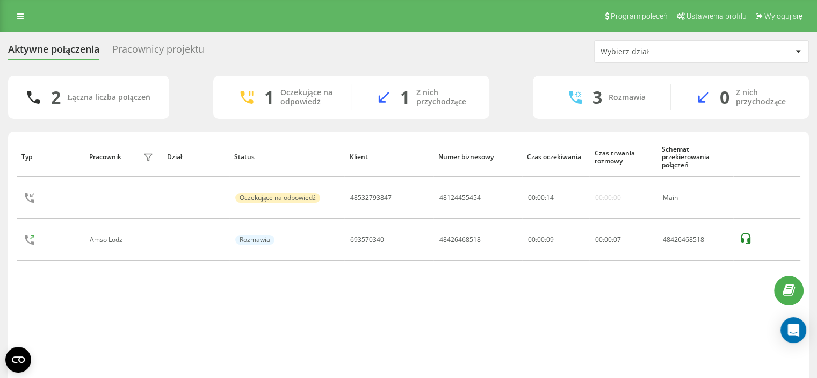
click at [352, 310] on div "Typ Pracownik filtra Dział Status Klient Numer biznesowy Czas oczekiwania Czas …" at bounding box center [409, 259] width 784 height 245
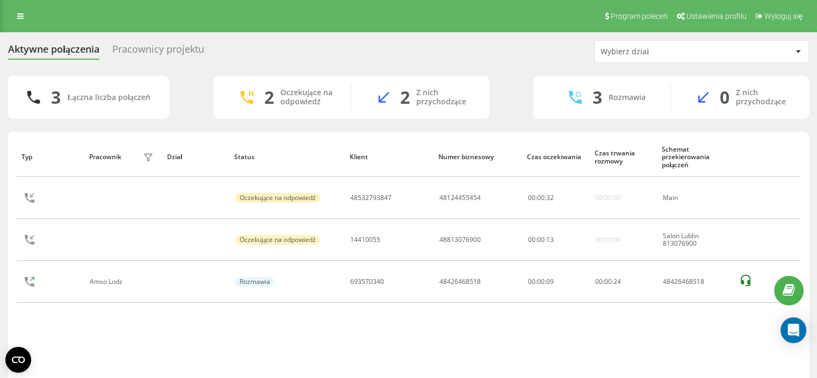
click at [559, 322] on div "Typ Pracownik filtra Dział Status Klient Numer biznesowy Czas oczekiwania Czas …" at bounding box center [409, 259] width 784 height 245
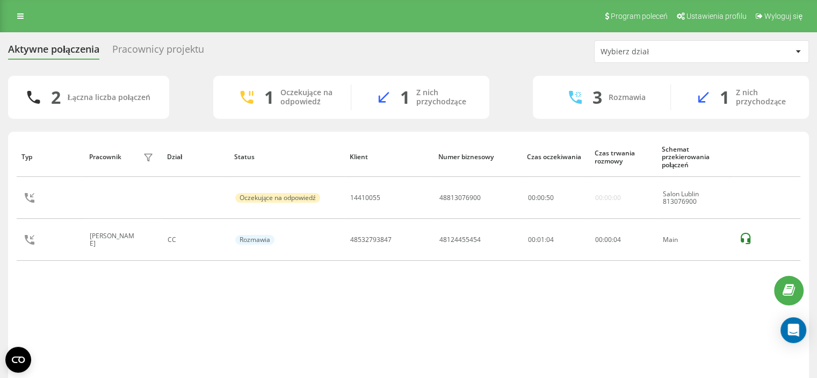
click at [582, 316] on div "Typ Pracownik filtra Dział Status Klient Numer biznesowy Czas oczekiwania Czas …" at bounding box center [409, 259] width 784 height 245
